Goal: Information Seeking & Learning: Learn about a topic

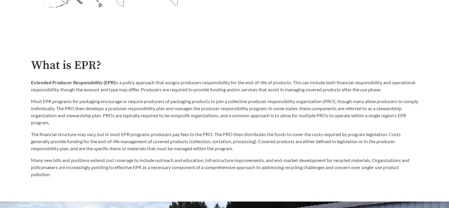
scroll to position [295, 0]
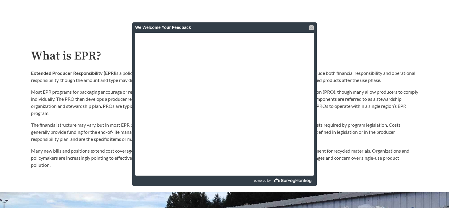
click at [311, 27] on div at bounding box center [311, 27] width 5 height 5
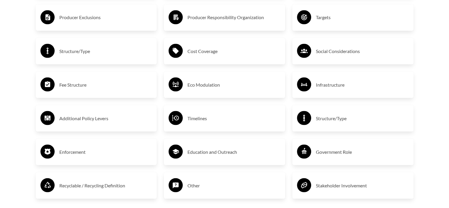
scroll to position [1067, 0]
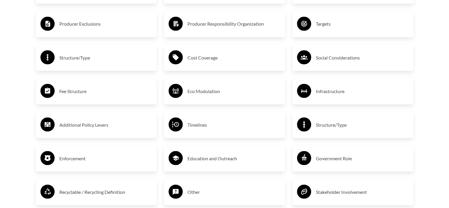
click at [70, 91] on h3 "Fee Structure" at bounding box center [105, 90] width 93 height 9
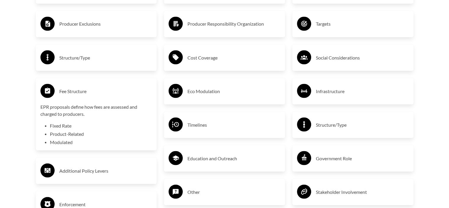
click at [209, 92] on h3 "Eco Modulation" at bounding box center [233, 90] width 93 height 9
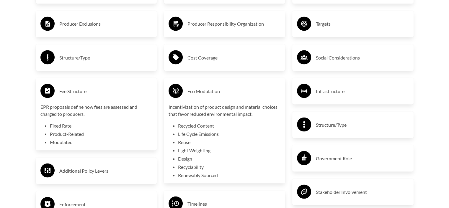
click at [89, 89] on h3 "Fee Structure" at bounding box center [105, 90] width 93 height 9
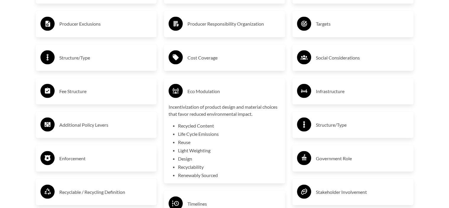
click at [210, 94] on h3 "Eco Modulation" at bounding box center [233, 90] width 93 height 9
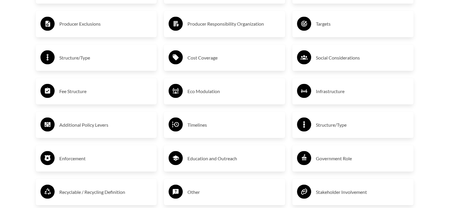
click at [207, 61] on h3 "Cost Coverage" at bounding box center [233, 57] width 93 height 9
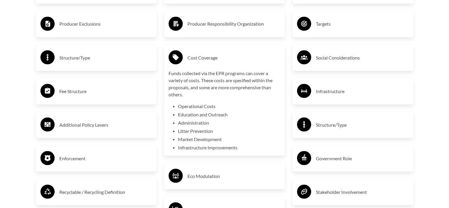
click at [207, 57] on h3 "Cost Coverage" at bounding box center [233, 57] width 93 height 9
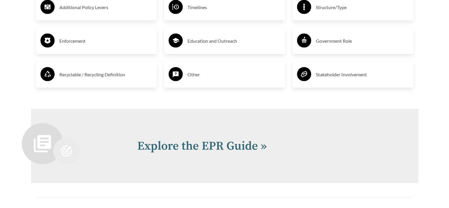
scroll to position [1185, 0]
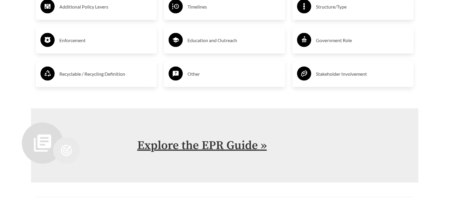
click at [194, 146] on link "Explore the EPR Guide »" at bounding box center [201, 145] width 129 height 15
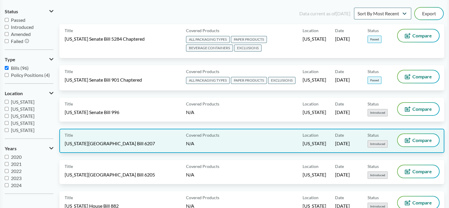
scroll to position [59, 0]
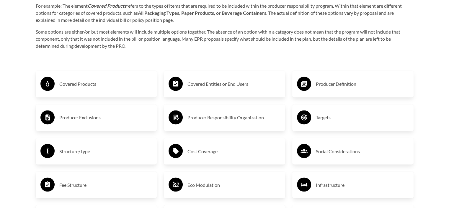
scroll to position [1003, 0]
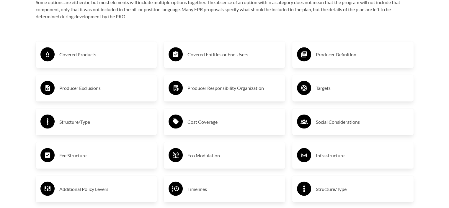
click at [339, 124] on h3 "Social Considerations" at bounding box center [362, 121] width 93 height 9
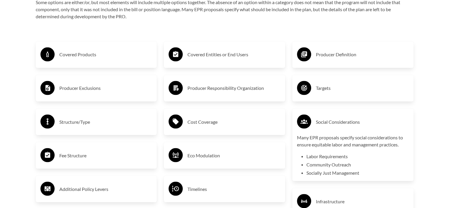
click at [332, 128] on div "Social Considerations" at bounding box center [353, 121] width 112 height 17
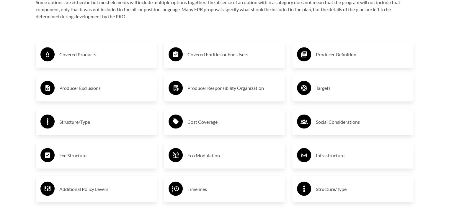
click at [88, 158] on h3 "Fee Structure" at bounding box center [105, 155] width 93 height 9
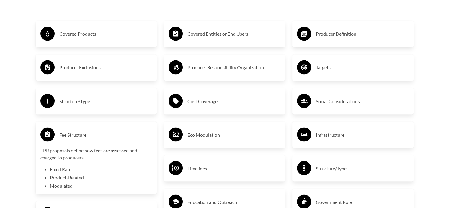
scroll to position [1032, 0]
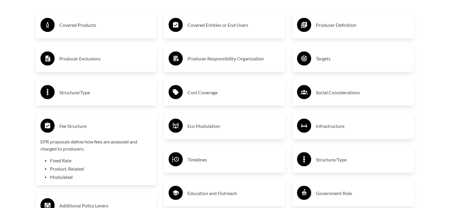
click at [220, 121] on div "Eco Modulation" at bounding box center [224, 125] width 112 height 17
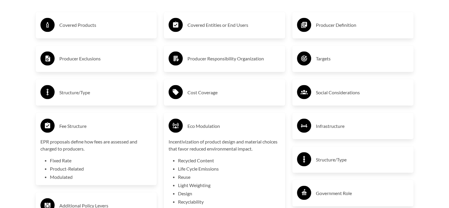
click at [227, 124] on h3 "Eco Modulation" at bounding box center [233, 125] width 93 height 9
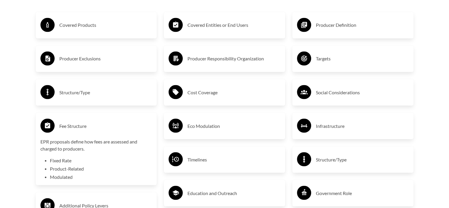
click at [224, 95] on h3 "Cost Coverage" at bounding box center [233, 92] width 93 height 9
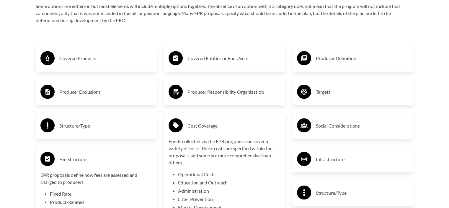
scroll to position [1005, 0]
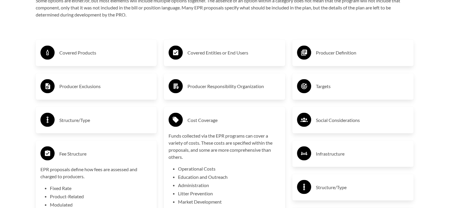
click at [223, 124] on h3 "Cost Coverage" at bounding box center [233, 119] width 93 height 9
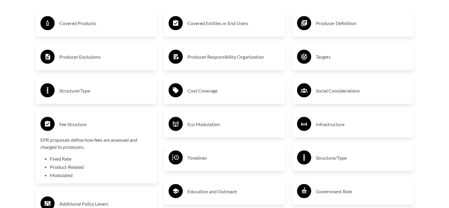
scroll to position [1064, 0]
